Goal: Task Accomplishment & Management: Use online tool/utility

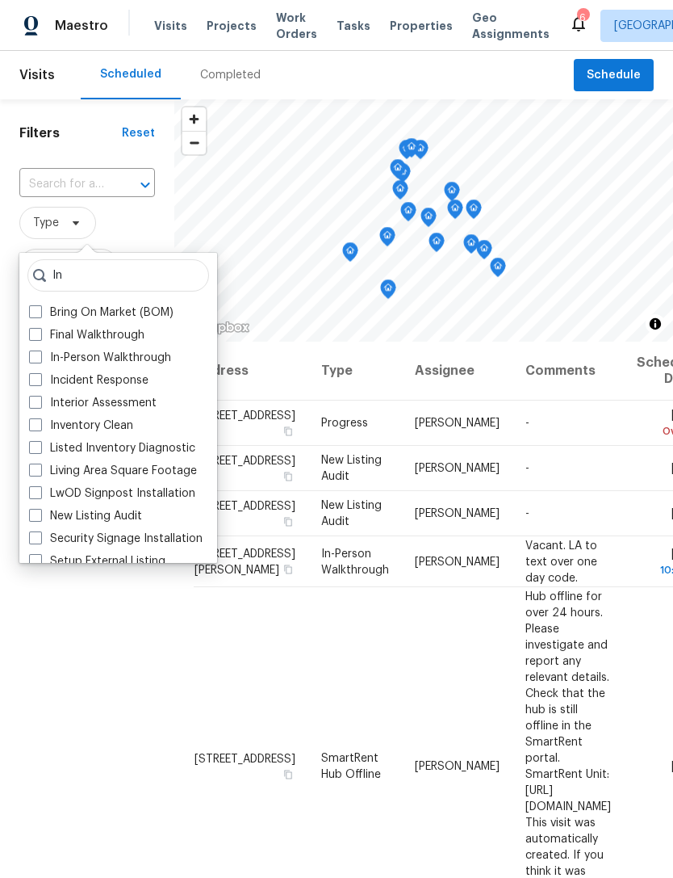
type input "In"
click at [132, 357] on label "In-Person Walkthrough" at bounding box center [100, 358] width 142 height 16
click at [40, 357] on input "In-Person Walkthrough" at bounding box center [34, 355] width 10 height 10
checkbox input "true"
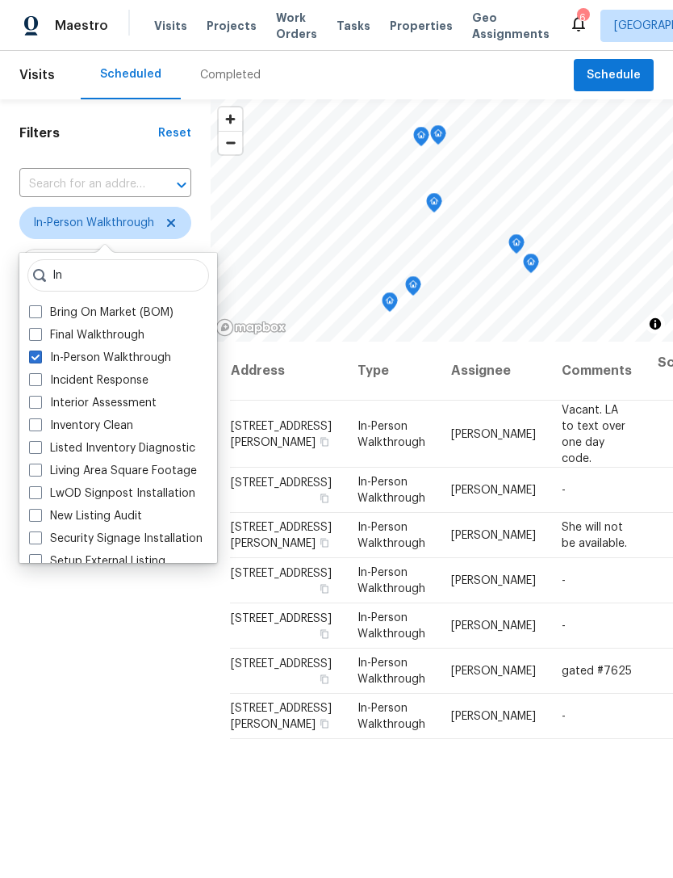
click at [30, 657] on div "Filters Reset ​ In-Person Walkthrough Assignee Scheduled Date" at bounding box center [105, 571] width 211 height 945
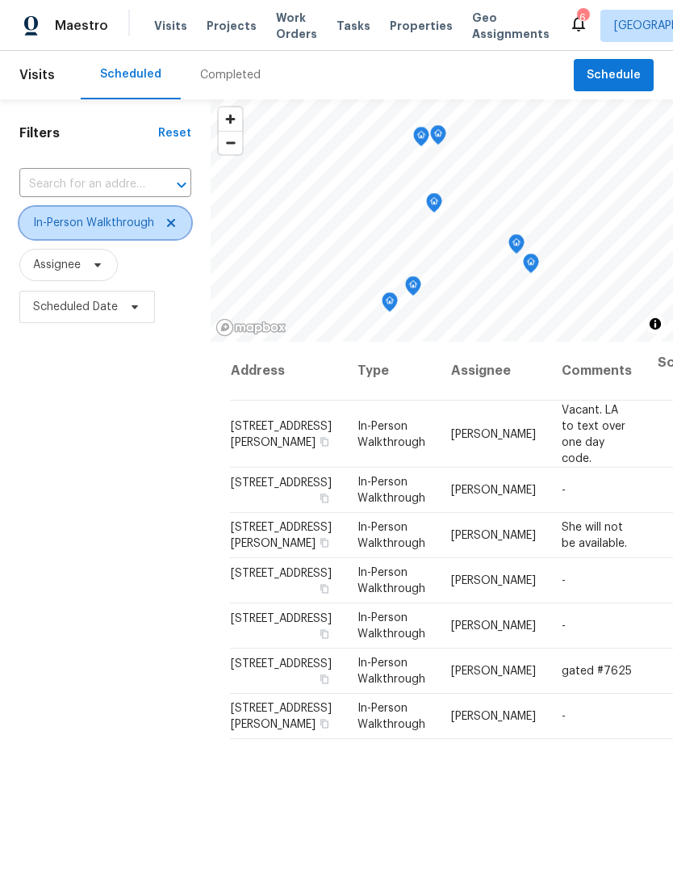
click at [167, 228] on icon at bounding box center [171, 222] width 13 height 13
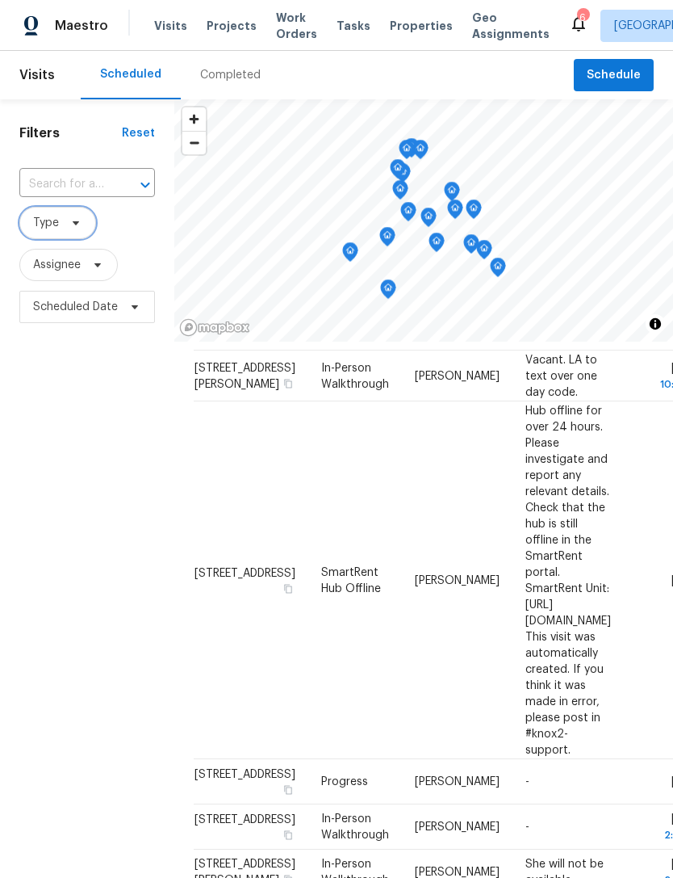
scroll to position [137, -1]
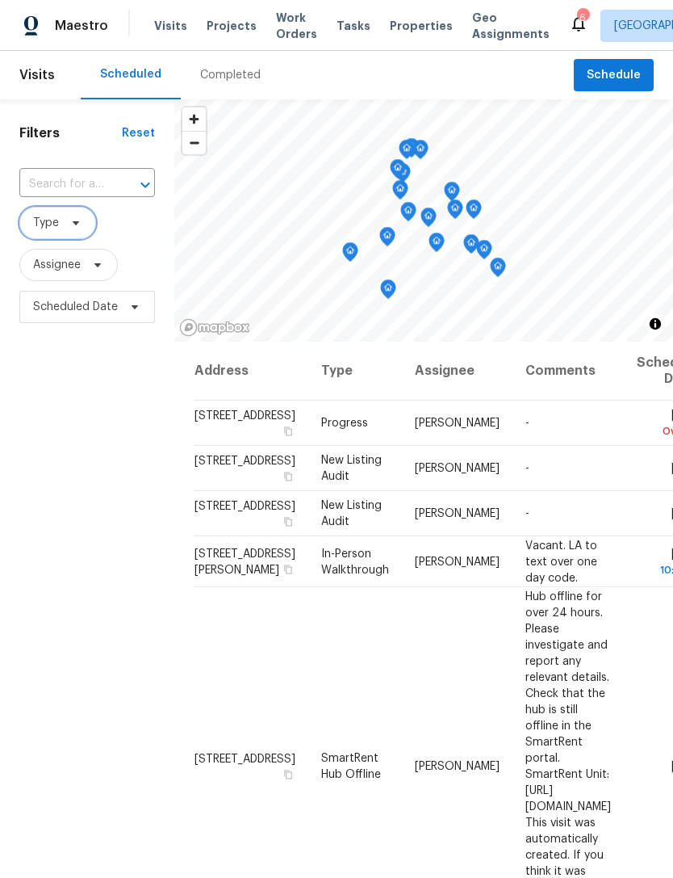
click at [68, 234] on span "Type" at bounding box center [57, 223] width 77 height 32
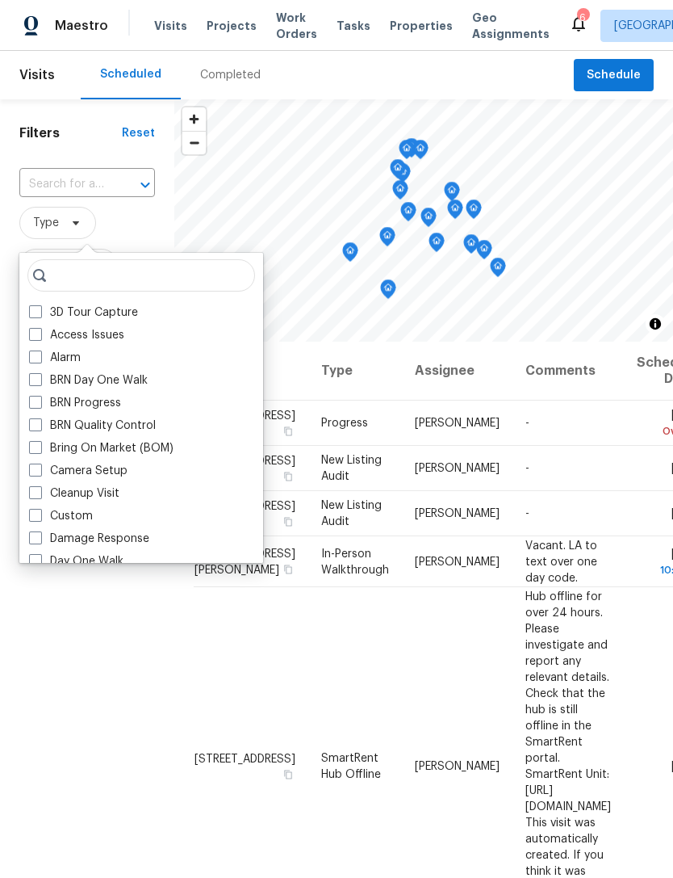
scroll to position [0, 0]
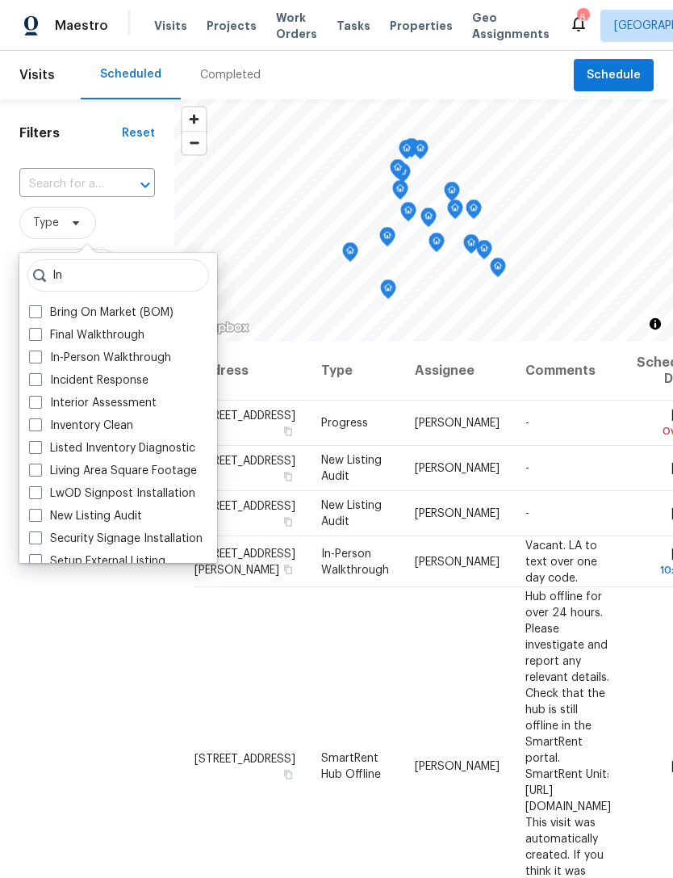
type input "In"
click at [119, 360] on label "In-Person Walkthrough" at bounding box center [100, 358] width 142 height 16
click at [40, 360] on input "In-Person Walkthrough" at bounding box center [34, 355] width 10 height 10
checkbox input "true"
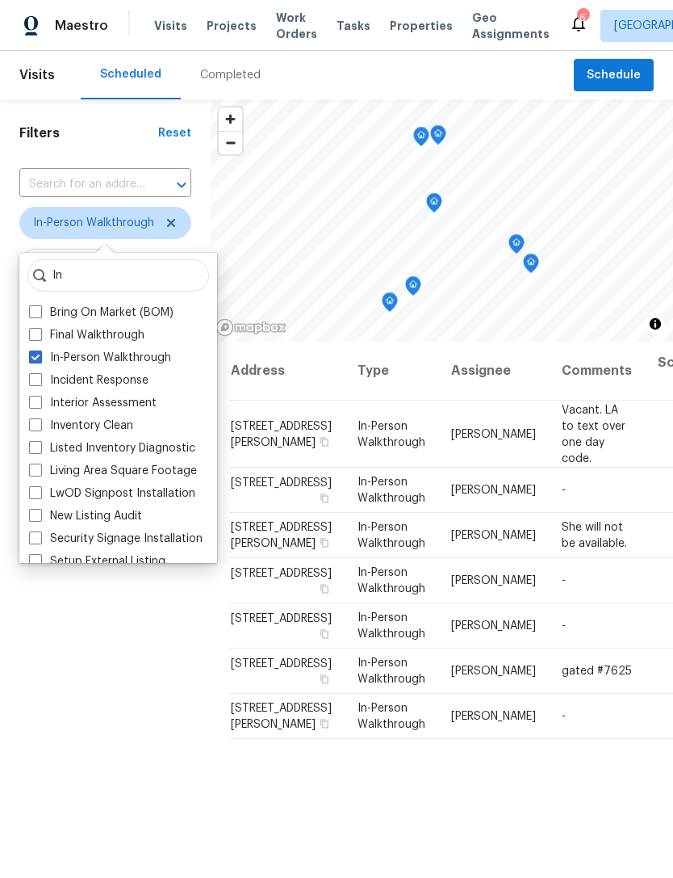
click at [39, 672] on div "Filters Reset ​ In-Person Walkthrough Assignee Scheduled Date" at bounding box center [105, 571] width 211 height 945
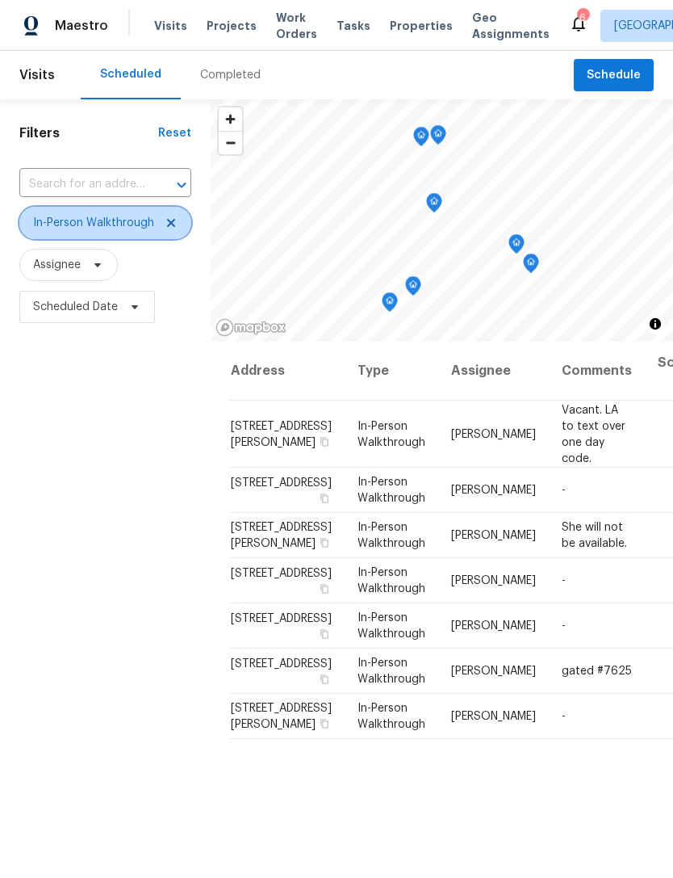
click at [174, 218] on icon at bounding box center [171, 222] width 13 height 13
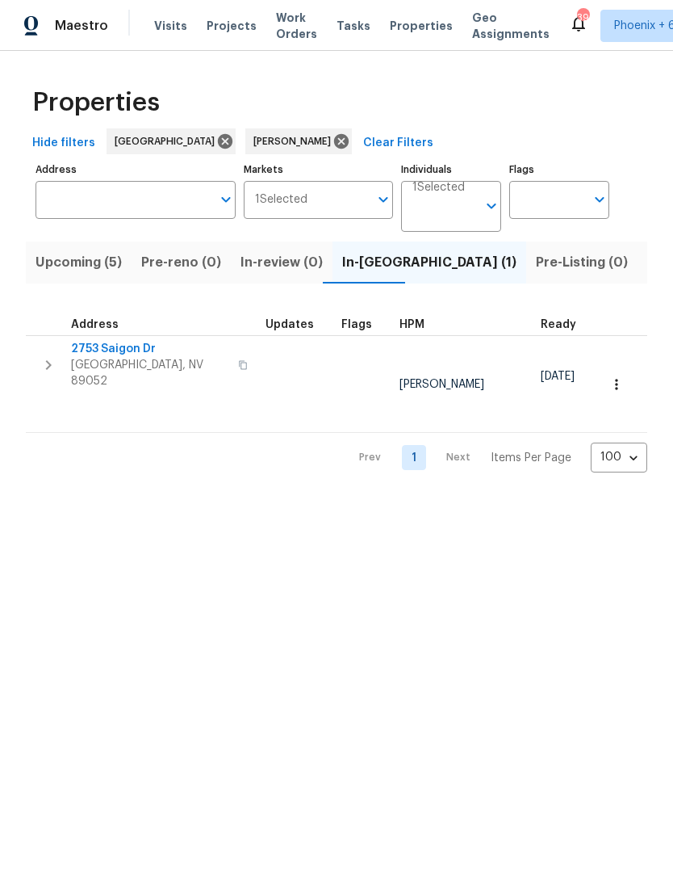
click at [130, 358] on span "[GEOGRAPHIC_DATA], NV 89052" at bounding box center [149, 373] width 157 height 32
click at [334, 138] on icon at bounding box center [341, 141] width 15 height 15
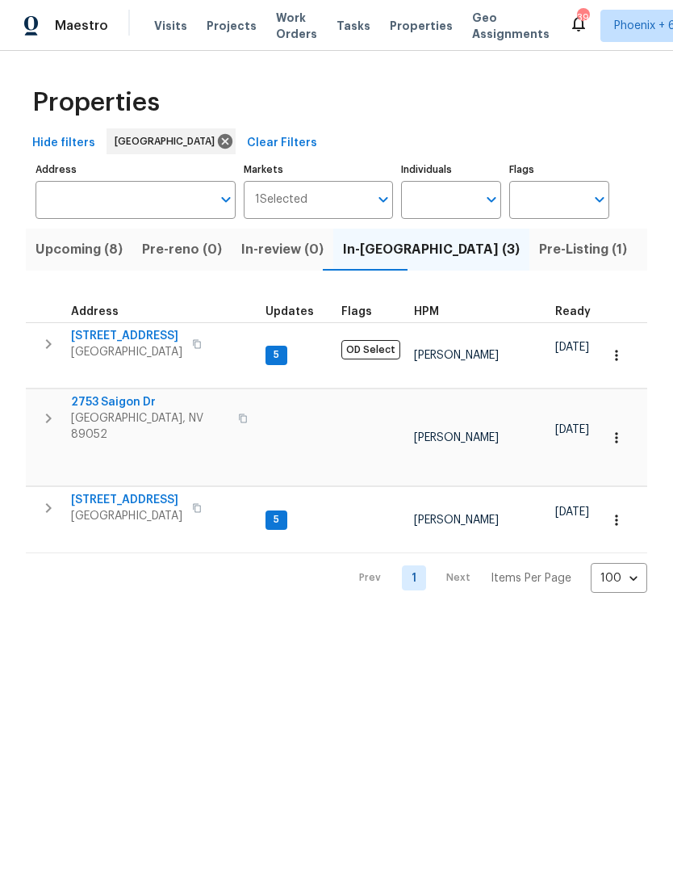
click at [647, 255] on span "Listed (32)" at bounding box center [681, 249] width 69 height 23
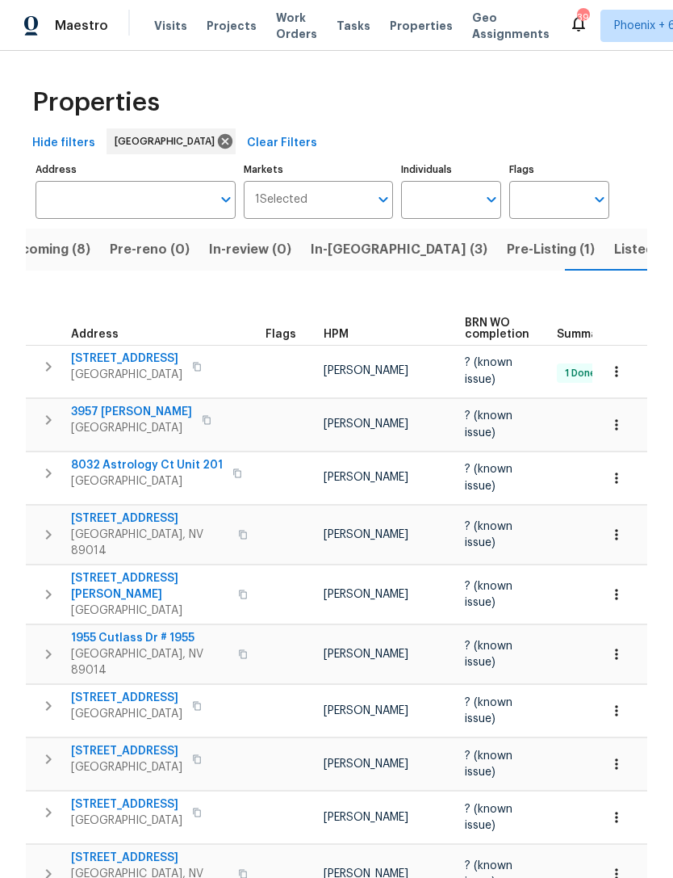
click at [617, 593] on icon "button" at bounding box center [617, 594] width 16 height 16
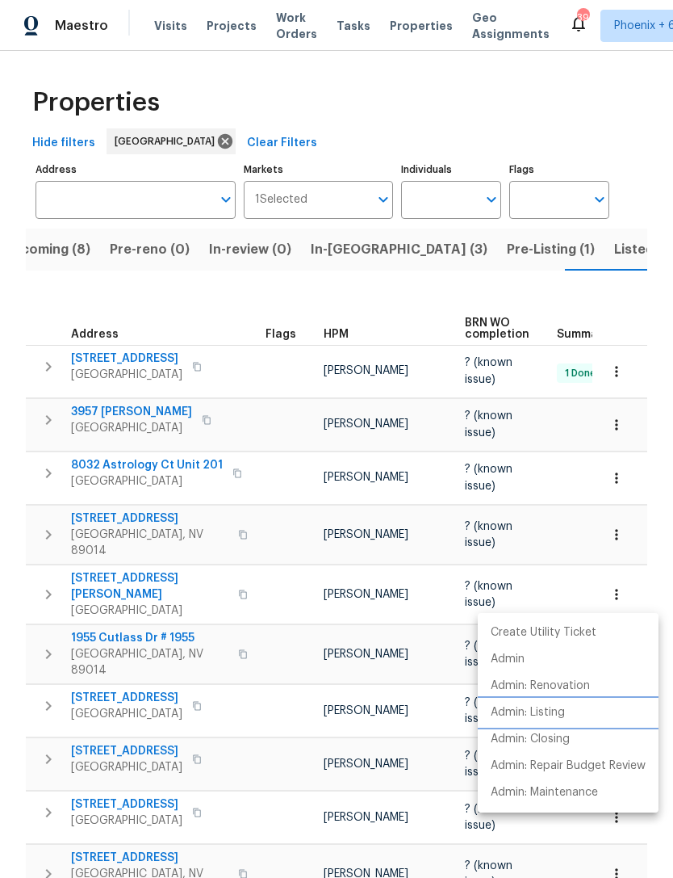
click at [543, 714] on p "Admin: Listing" at bounding box center [528, 712] width 74 height 17
click at [453, 206] on div at bounding box center [336, 439] width 673 height 878
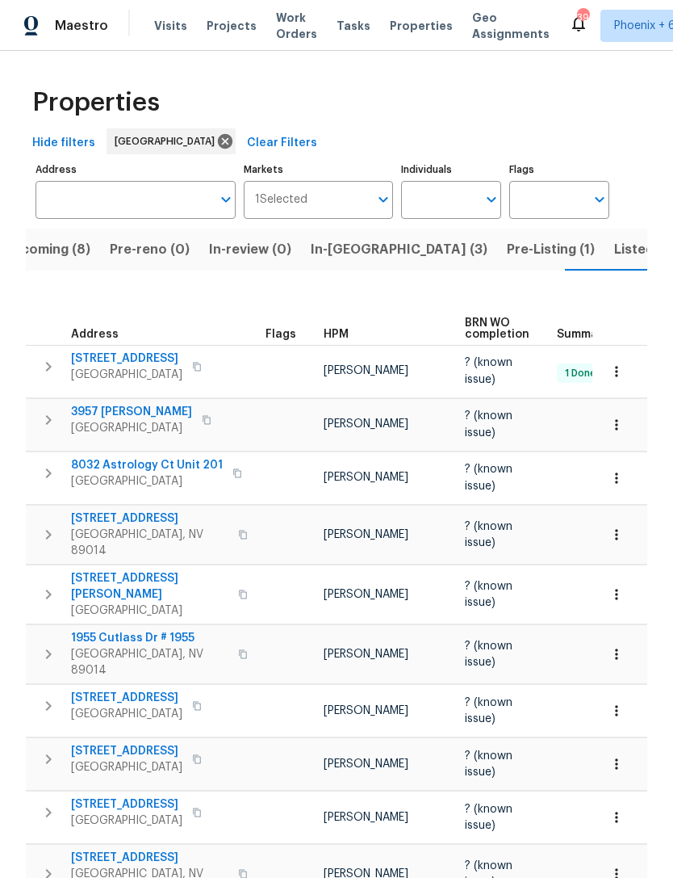
click at [444, 200] on input "Individuals" at bounding box center [439, 200] width 76 height 38
type input "[PERSON_NAME]"
click at [427, 261] on input "checkbox" at bounding box center [431, 251] width 34 height 34
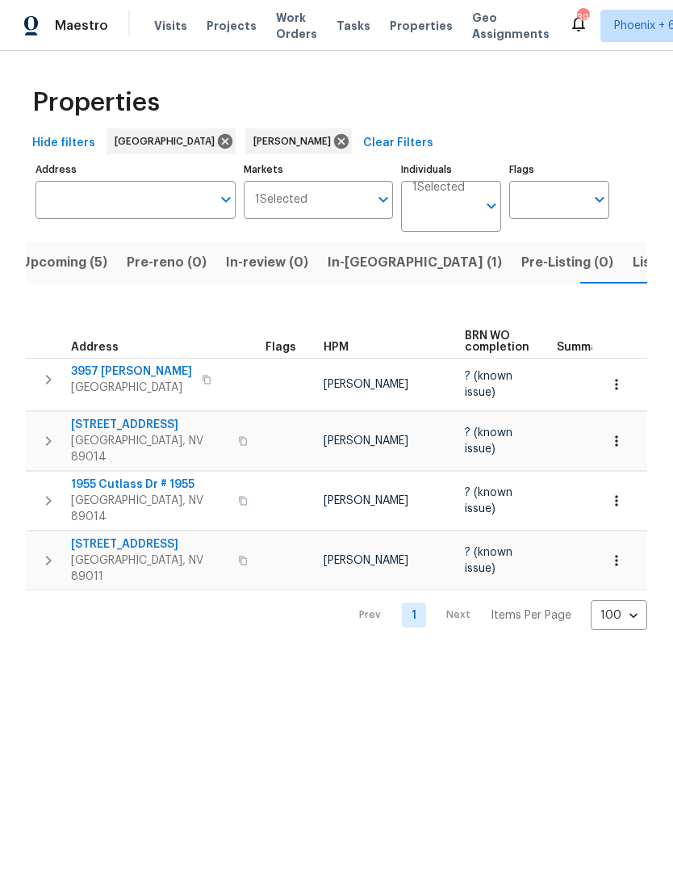
scroll to position [0, 28]
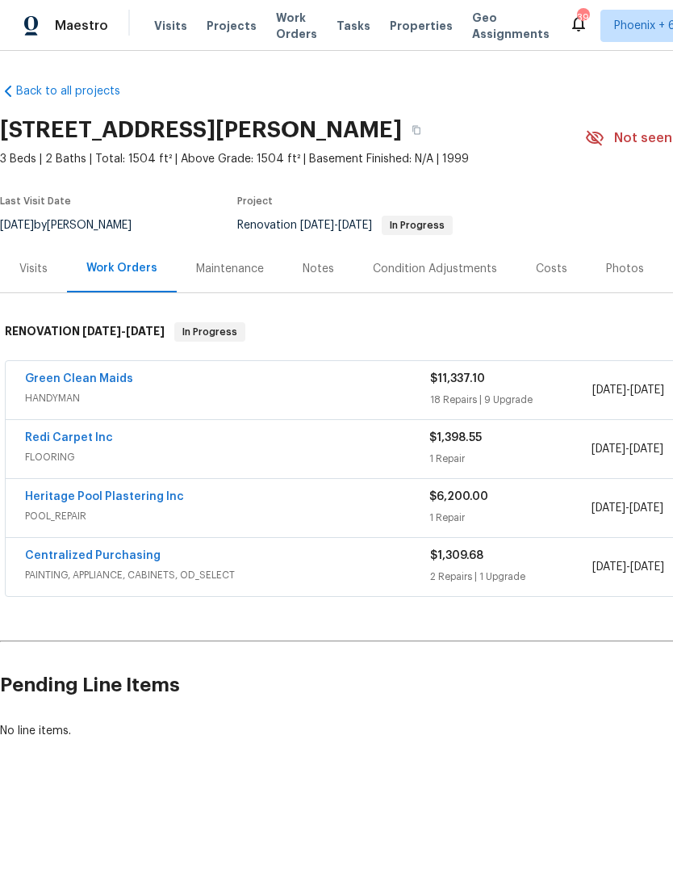
click at [132, 501] on link "Heritage Pool Plastering Inc" at bounding box center [104, 496] width 159 height 11
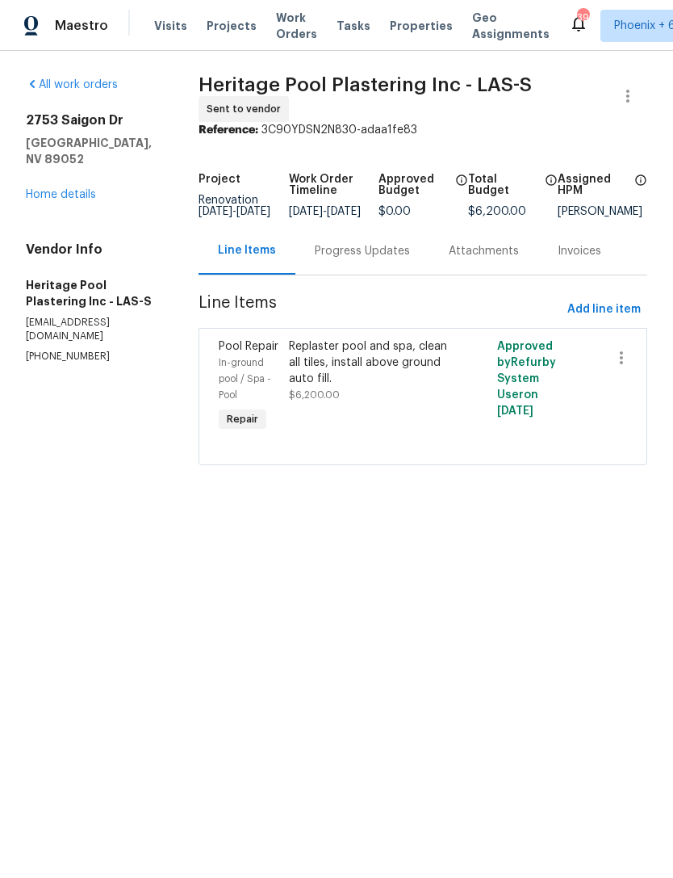
click at [404, 370] on div "Replaster pool and spa, clean all tiles, install above ground auto fill." at bounding box center [371, 362] width 165 height 48
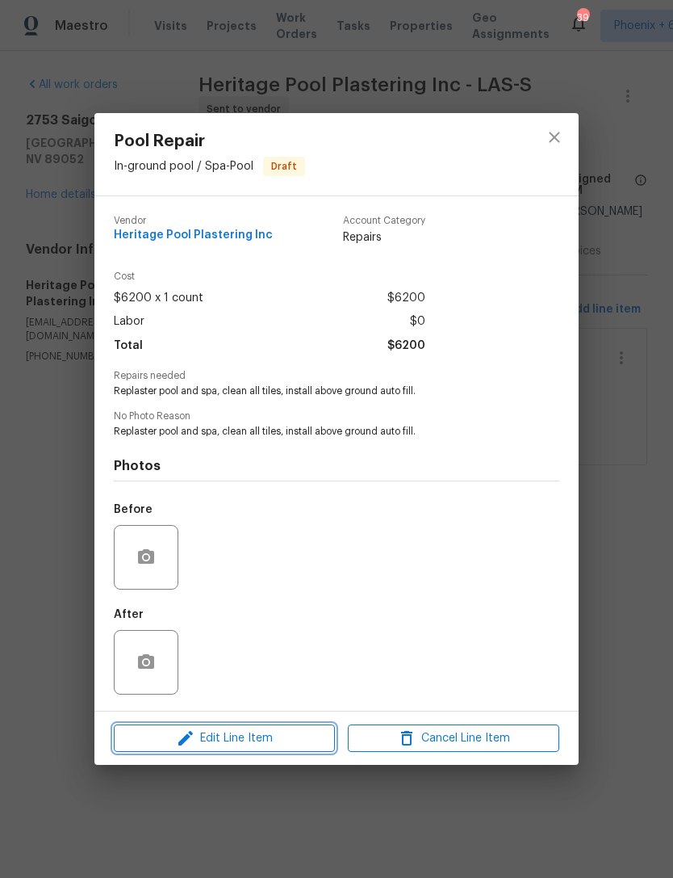
click at [278, 739] on span "Edit Line Item" at bounding box center [225, 738] width 212 height 20
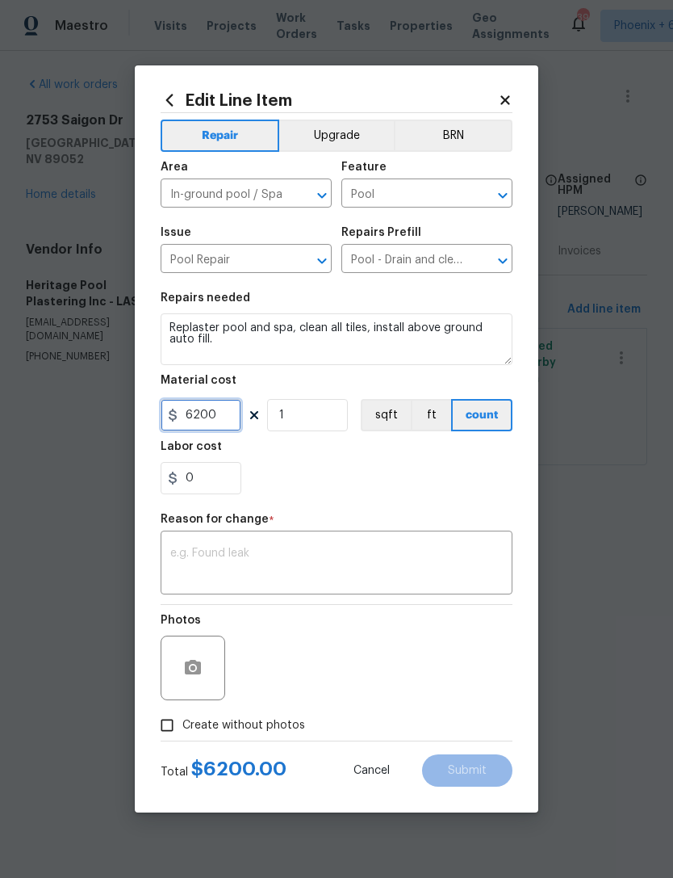
click at [226, 419] on input "6200" at bounding box center [201, 415] width 81 height 32
type input "7250"
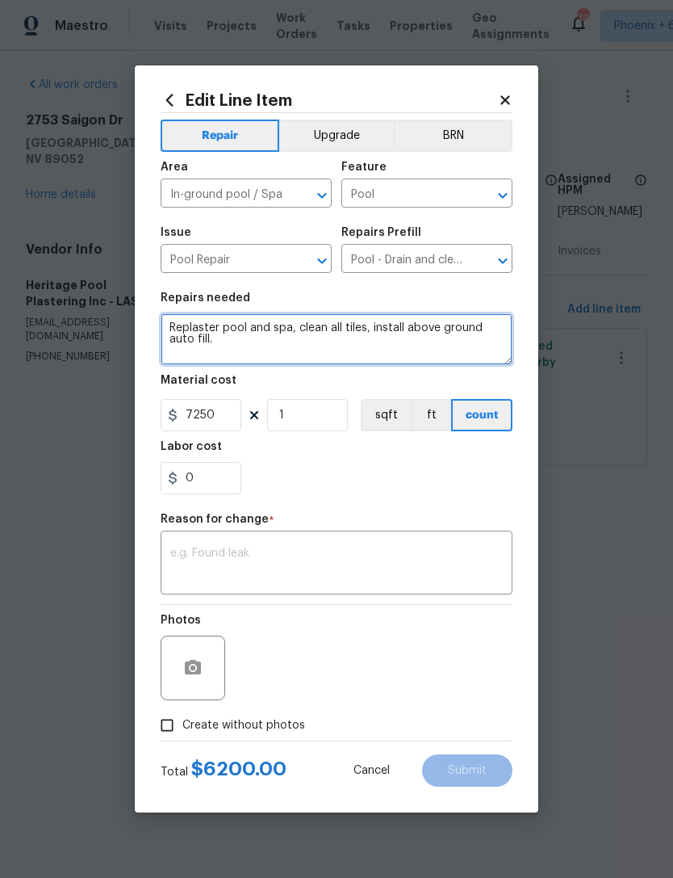
click at [237, 354] on textarea "Replaster pool and spa, clean all tiles, install above ground auto fill." at bounding box center [337, 339] width 352 height 52
click at [241, 350] on textarea "Replaster pool and spa, clean all tiles, install above ground auto fill." at bounding box center [337, 339] width 352 height 52
click at [275, 361] on textarea "Replaster pool and spa $6000 Bead blast tile $600 Start up $650" at bounding box center [337, 339] width 352 height 52
type textarea "Replaster pool and spa $6000 Bead blast tile $600 Start up $650"
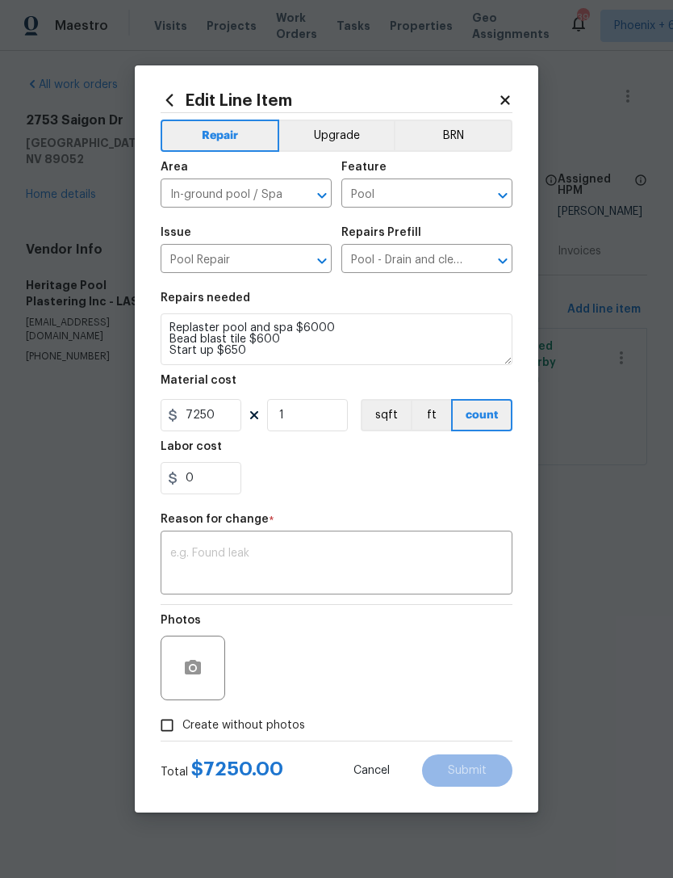
click at [379, 472] on div "0" at bounding box center [337, 478] width 352 height 32
click at [254, 550] on textarea at bounding box center [336, 564] width 333 height 34
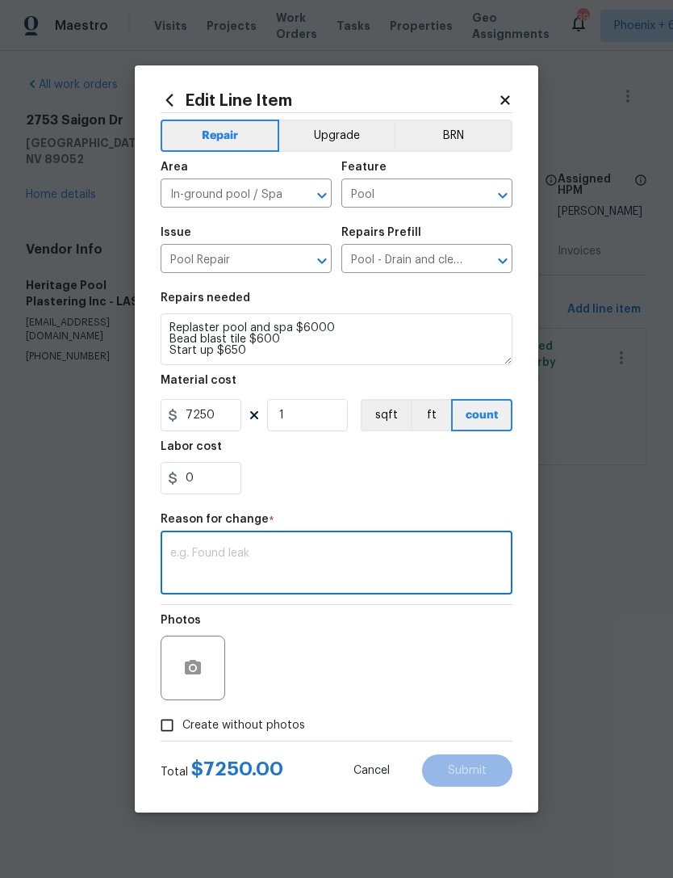
click at [231, 557] on textarea at bounding box center [336, 564] width 333 height 34
paste textarea "Replaster pool and spa $6000 Bead blast tile $600 Start up $650"
type textarea "Replaster pool and spa $6000 Bead blast tile $600 Start up $650"
click at [481, 771] on span "Submit" at bounding box center [467, 771] width 39 height 12
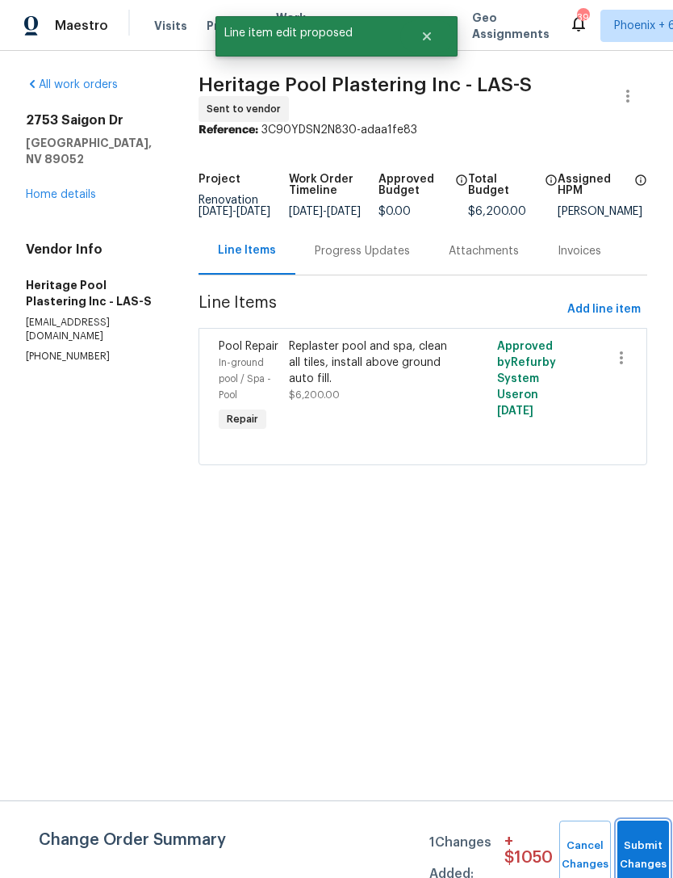
click at [643, 842] on button "Submit Changes" at bounding box center [644, 854] width 52 height 69
